Goal: Task Accomplishment & Management: Use online tool/utility

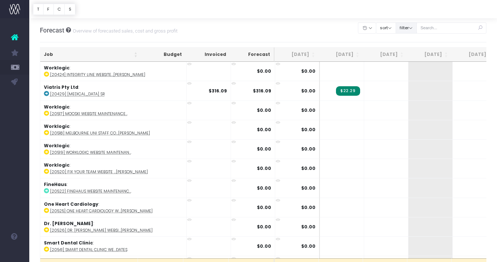
click at [417, 31] on button "filter" at bounding box center [406, 27] width 21 height 11
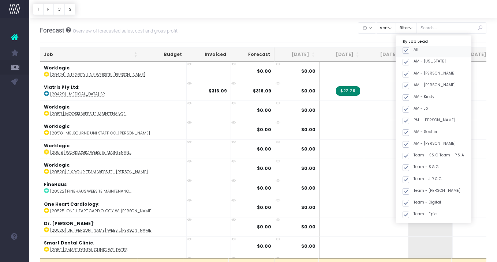
drag, startPoint x: 420, startPoint y: 52, endPoint x: 423, endPoint y: 70, distance: 18.2
click at [418, 52] on label "All" at bounding box center [410, 50] width 16 height 6
click at [418, 52] on input "All" at bounding box center [415, 49] width 5 height 5
checkbox input "false"
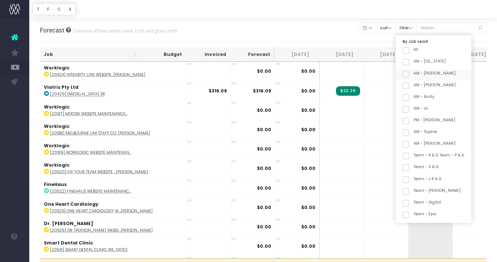
checkbox input "false"
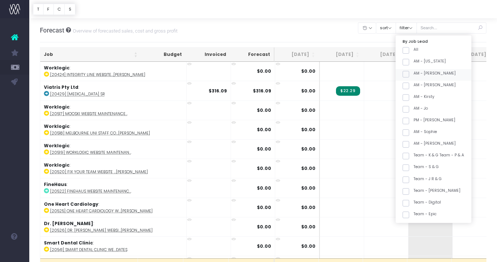
checkbox input "false"
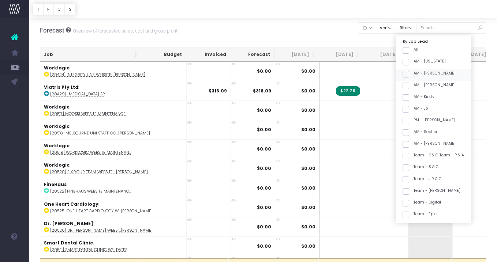
checkbox input "false"
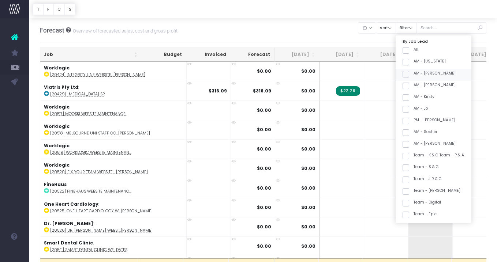
checkbox input "false"
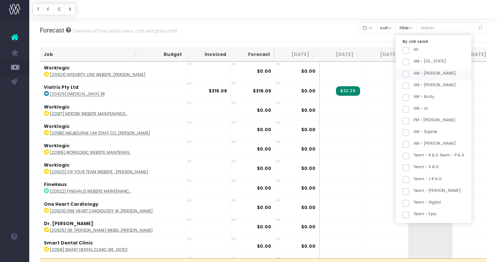
checkbox input "false"
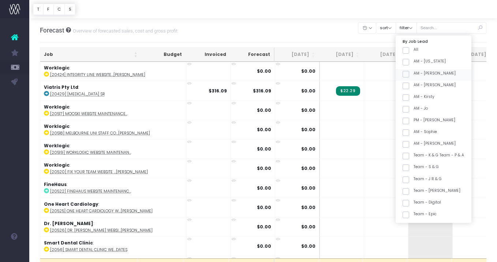
checkbox input "false"
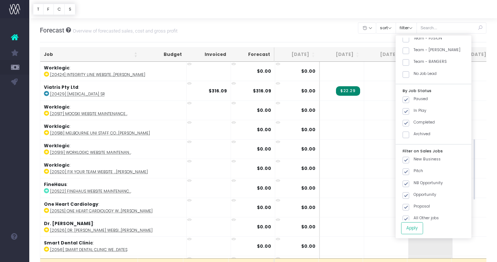
scroll to position [315, 0]
click at [423, 52] on label "Team - [PERSON_NAME]" at bounding box center [431, 52] width 58 height 6
click at [418, 52] on input "Team - [PERSON_NAME]" at bounding box center [415, 51] width 5 height 5
checkbox input "true"
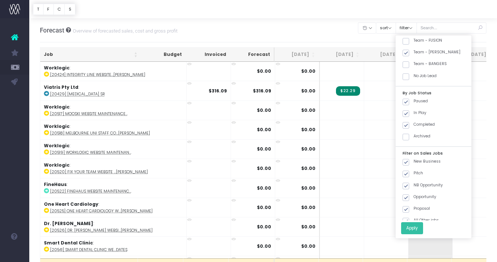
click at [422, 227] on button "Apply" at bounding box center [412, 228] width 22 height 12
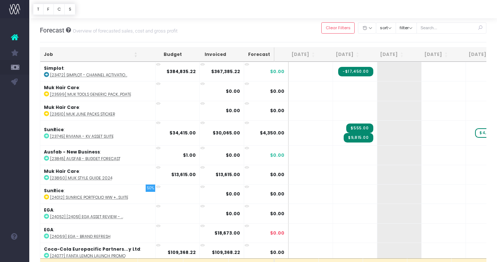
click at [111, 52] on th "Job" at bounding box center [90, 55] width 101 height 14
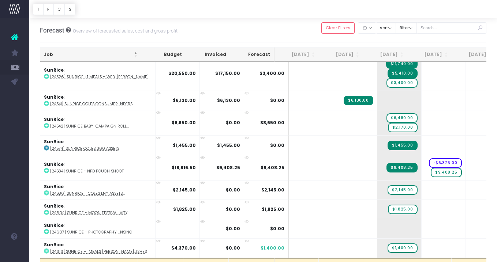
scroll to position [1284, 0]
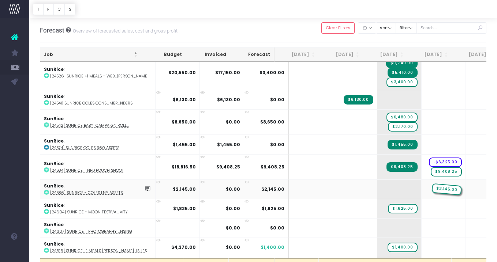
drag, startPoint x: 386, startPoint y: 186, endPoint x: 411, endPoint y: 186, distance: 24.1
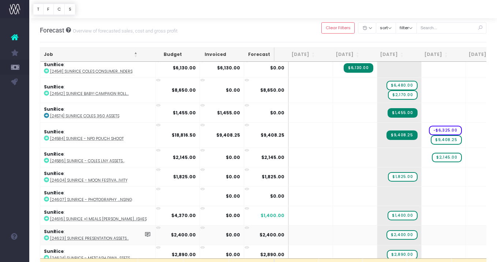
scroll to position [1318, 0]
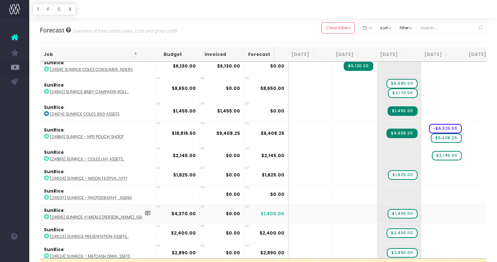
click at [110, 215] on abbr "[24616] SunRice +1 Meals [PERSON_NAME]...ishes" at bounding box center [98, 217] width 97 height 5
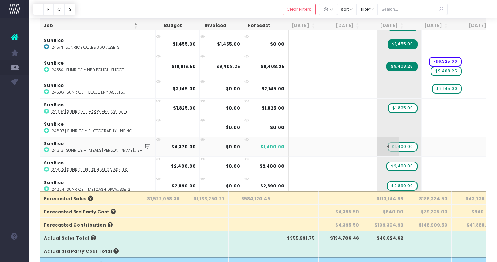
click at [377, 143] on span "+" at bounding box center [388, 147] width 22 height 19
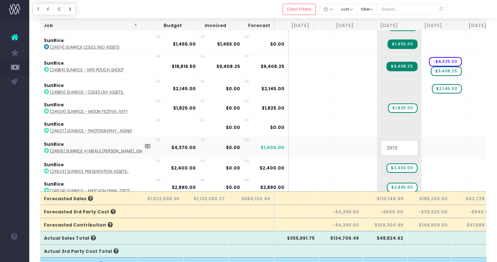
click at [392, 148] on input "2970" at bounding box center [399, 148] width 37 height 15
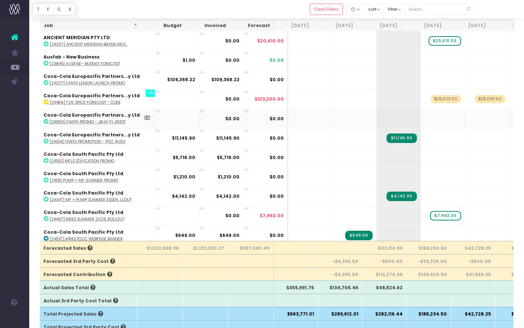
scroll to position [0, 0]
click at [198, 5] on div at bounding box center [276, 9] width 495 height 18
